Goal: Navigation & Orientation: Find specific page/section

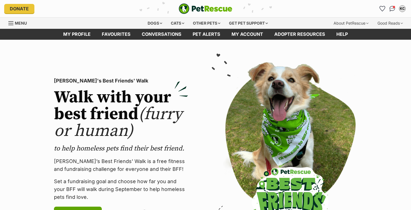
scroll to position [9, 0]
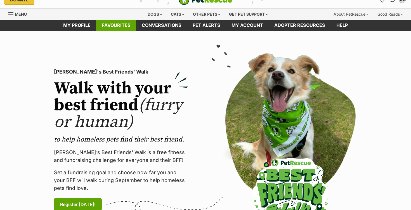
click at [116, 25] on link "Favourites" at bounding box center [116, 25] width 40 height 11
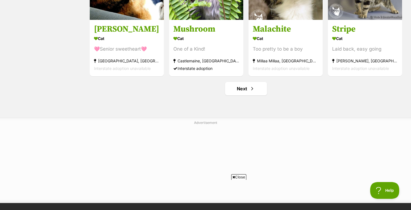
scroll to position [713, 0]
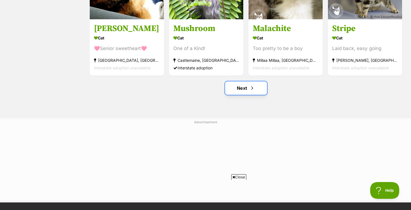
click at [243, 91] on link "Next" at bounding box center [246, 87] width 42 height 13
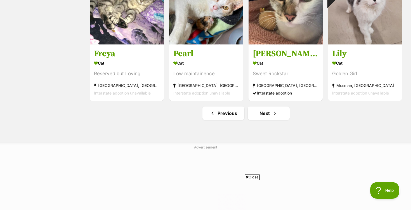
scroll to position [683, 0]
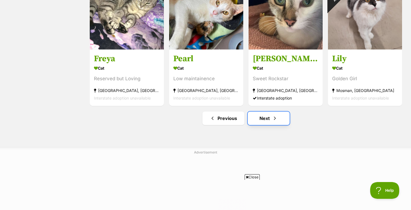
click at [266, 121] on link "Next" at bounding box center [269, 118] width 42 height 13
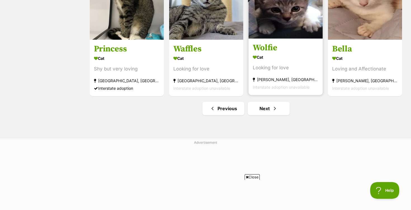
scroll to position [694, 0]
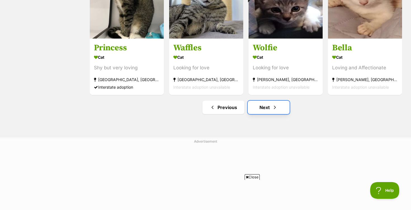
click at [267, 109] on link "Next" at bounding box center [269, 107] width 42 height 13
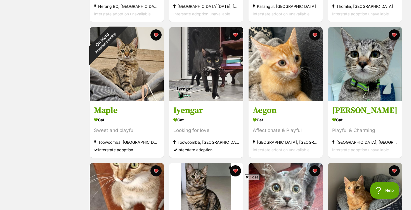
scroll to position [360, 0]
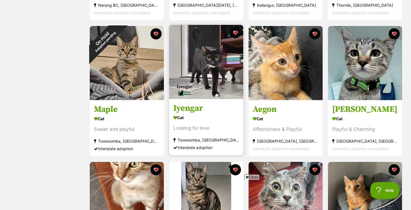
click at [219, 87] on img at bounding box center [206, 62] width 74 height 74
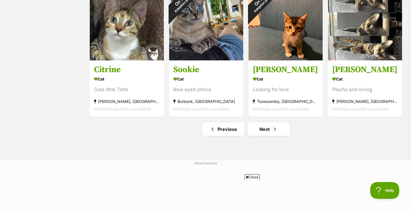
scroll to position [676, 0]
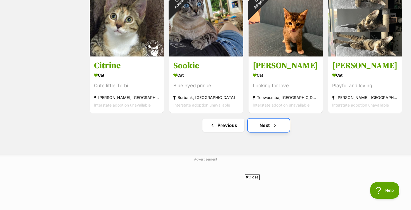
click at [262, 125] on link "Next" at bounding box center [269, 125] width 42 height 13
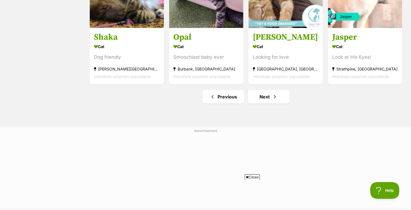
scroll to position [705, 0]
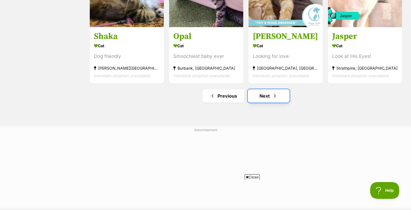
click at [266, 97] on link "Next" at bounding box center [269, 95] width 42 height 13
